Goal: Check status: Check status

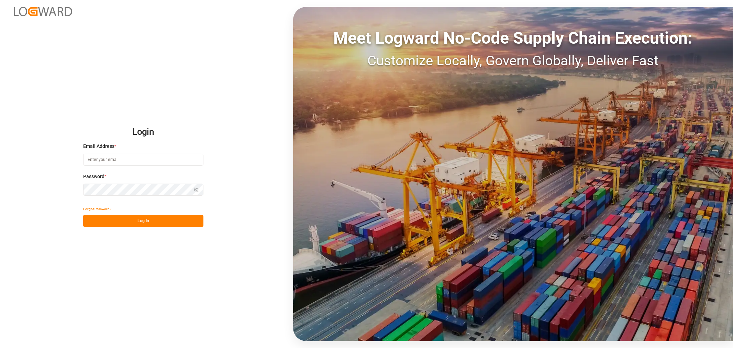
type input "[PERSON_NAME][EMAIL_ADDRESS][PERSON_NAME][DOMAIN_NAME]"
click at [141, 222] on button "Log In" at bounding box center [143, 221] width 120 height 12
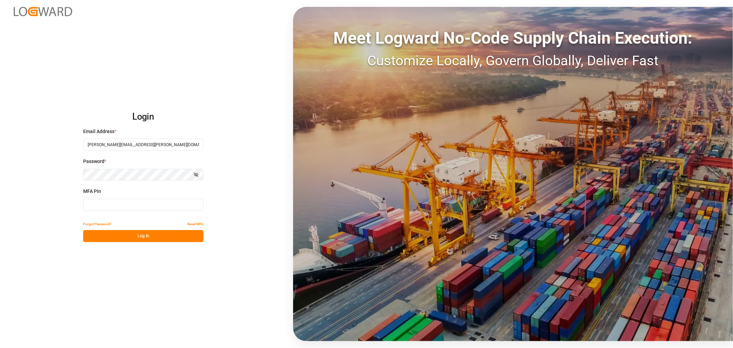
click at [139, 208] on input at bounding box center [143, 205] width 120 height 12
type input "213161"
click at [143, 239] on button "Log In" at bounding box center [143, 236] width 120 height 12
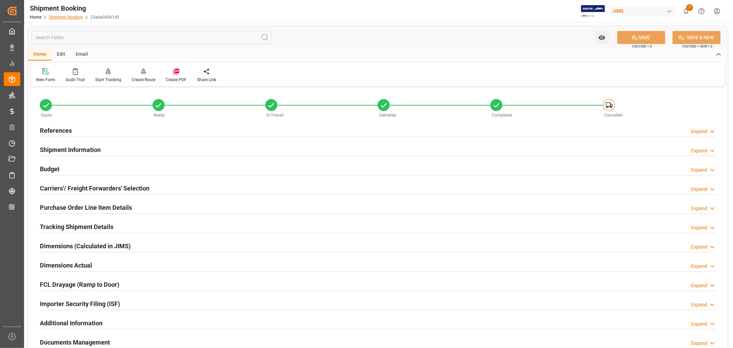
click at [60, 16] on link "Shipment Booking" at bounding box center [66, 17] width 34 height 5
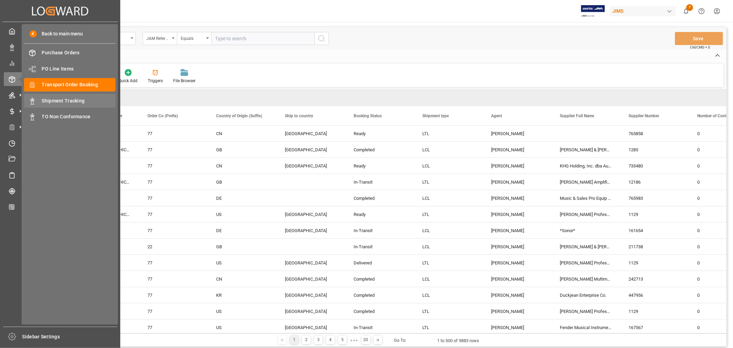
click at [69, 101] on span "Shipment Tracking" at bounding box center [79, 100] width 74 height 7
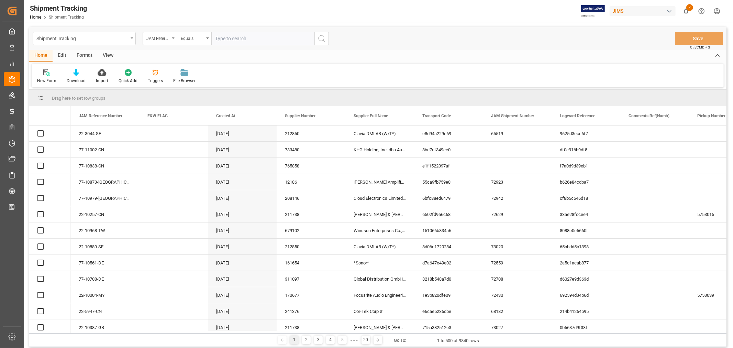
click at [174, 38] on icon "open menu" at bounding box center [173, 37] width 3 height 1
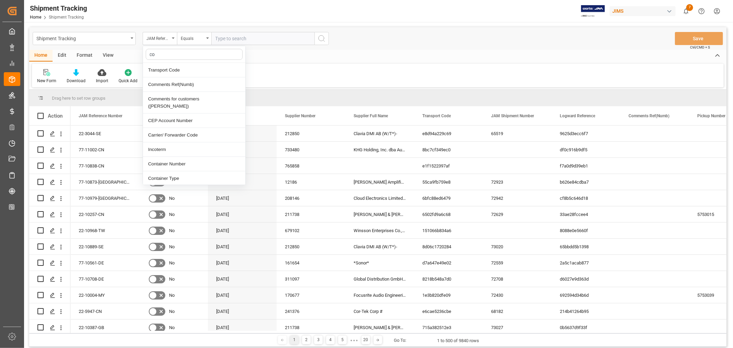
type input "con"
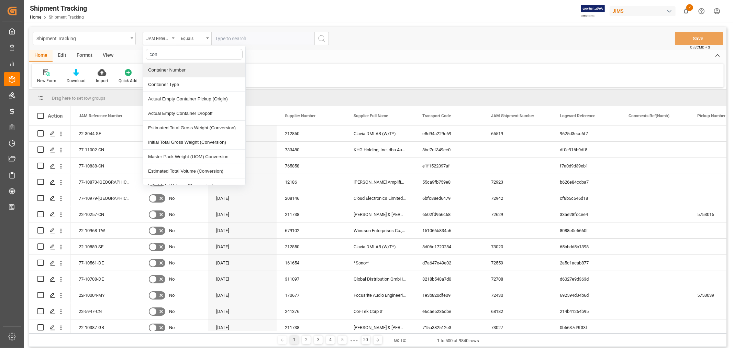
click at [174, 70] on div "Container Number" at bounding box center [194, 70] width 102 height 14
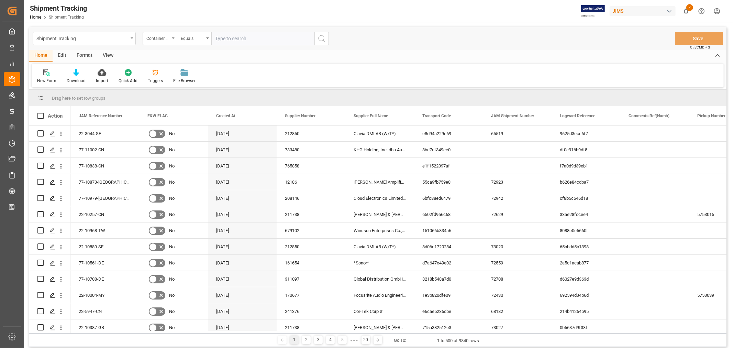
click at [222, 39] on input "text" at bounding box center [262, 38] width 103 height 13
paste input "BEAU5812046"
type input "BEAU5812046"
click at [322, 39] on icon "search button" at bounding box center [322, 38] width 8 height 8
